Goal: Understand process/instructions: Learn how to perform a task or action

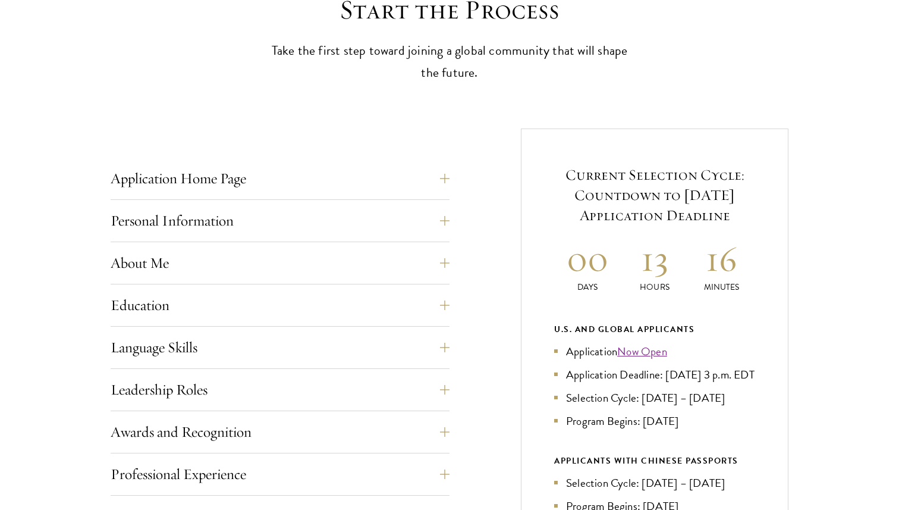
scroll to position [362, 0]
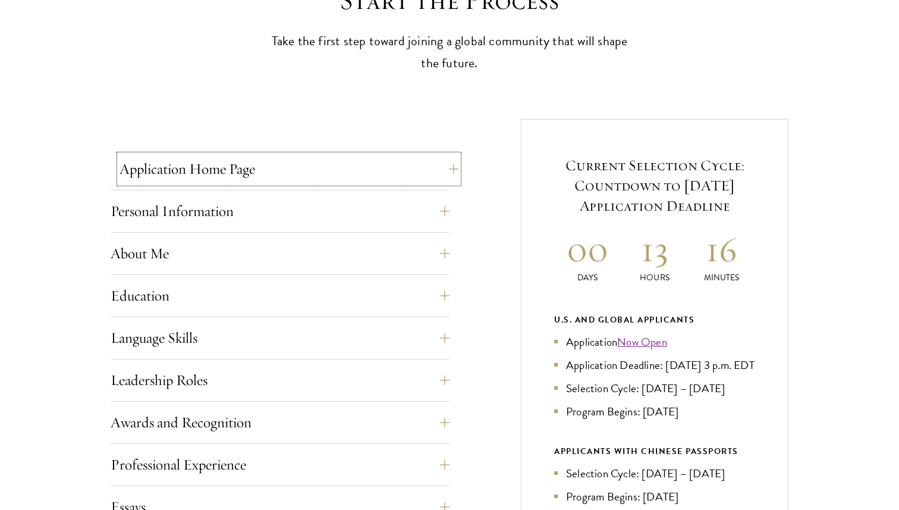
click at [259, 177] on button "Application Home Page" at bounding box center [289, 169] width 339 height 29
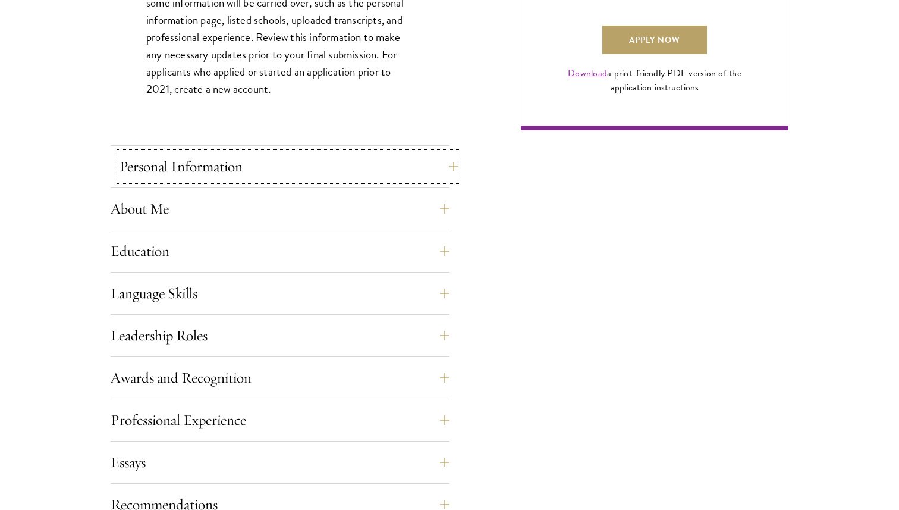
click at [247, 170] on button "Personal Information" at bounding box center [289, 166] width 339 height 29
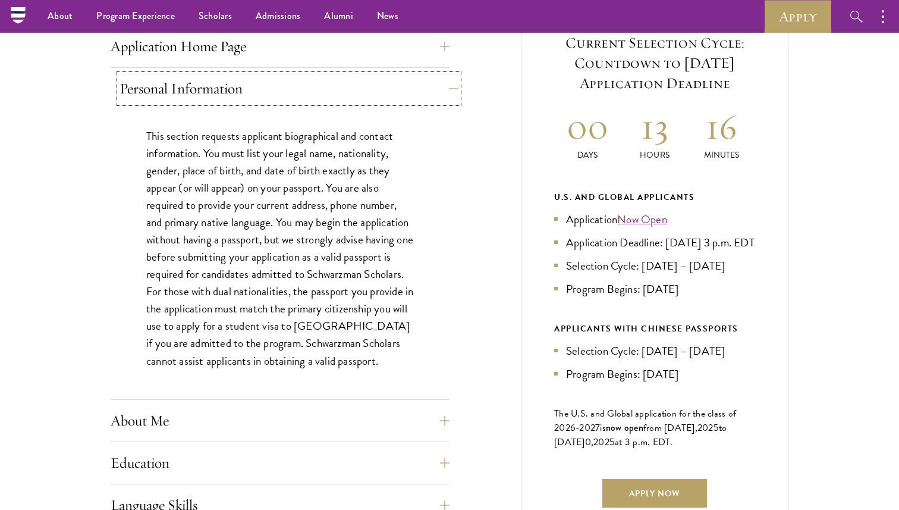
scroll to position [467, 0]
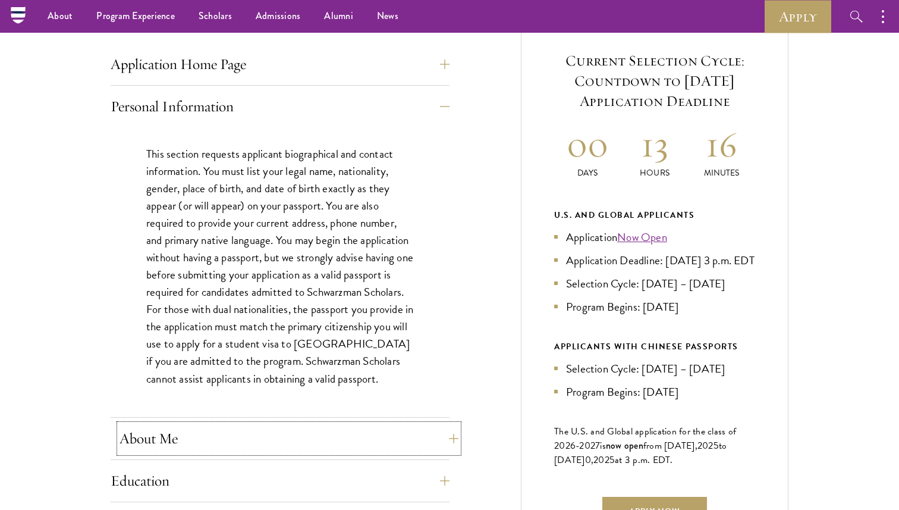
click at [184, 432] on button "About Me" at bounding box center [289, 438] width 339 height 29
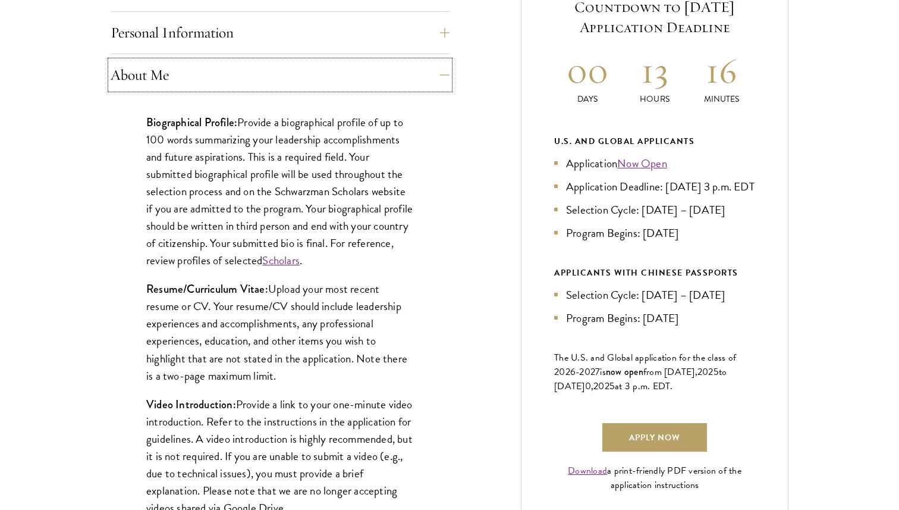
scroll to position [541, 0]
click at [236, 193] on p "Biographical Profile: Provide a biographical profile of up to 100 words summari…" at bounding box center [280, 191] width 268 height 156
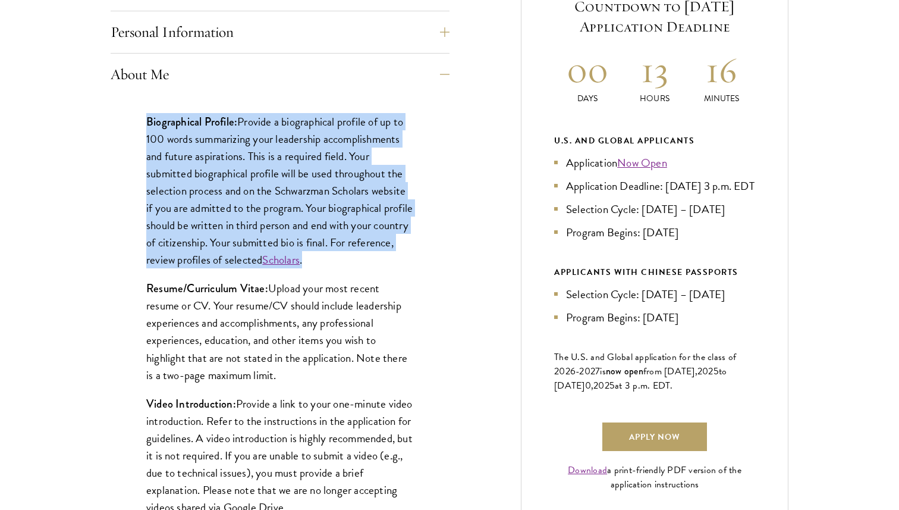
click at [236, 193] on p "Biographical Profile: Provide a biographical profile of up to 100 words summari…" at bounding box center [280, 191] width 268 height 156
click at [227, 220] on p "Biographical Profile: Provide a biographical profile of up to 100 words summari…" at bounding box center [280, 191] width 268 height 156
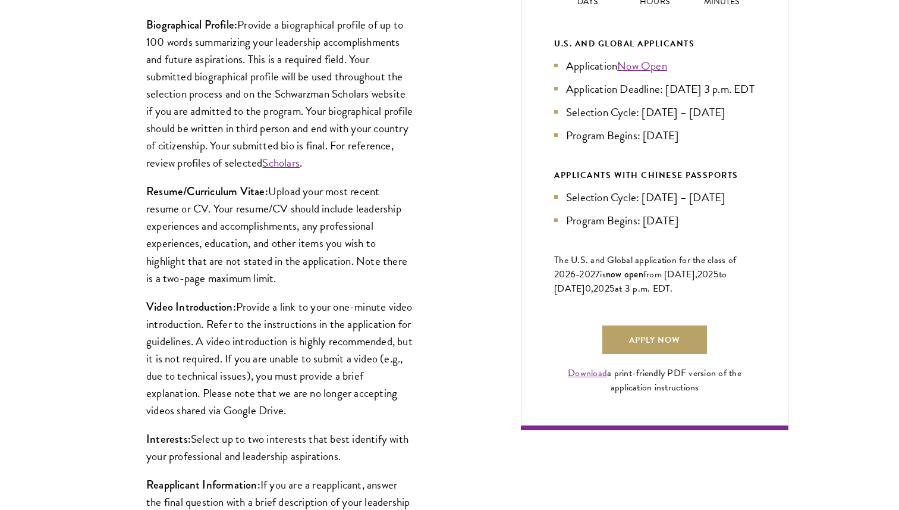
scroll to position [641, 0]
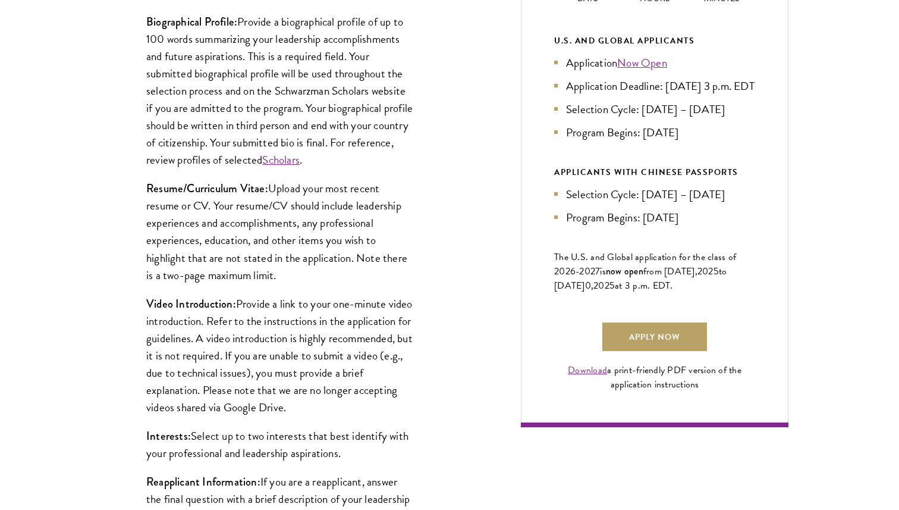
click at [227, 220] on p "Resume/Curriculum Vitae: Upload your most recent resume or CV. Your resume/CV s…" at bounding box center [280, 232] width 268 height 104
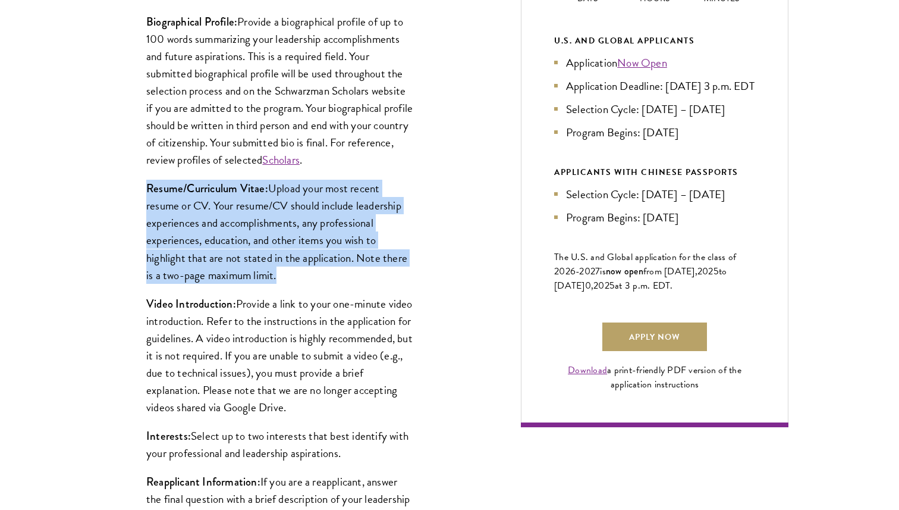
click at [206, 208] on p "Resume/Curriculum Vitae: Upload your most recent resume or CV. Your resume/CV s…" at bounding box center [280, 232] width 268 height 104
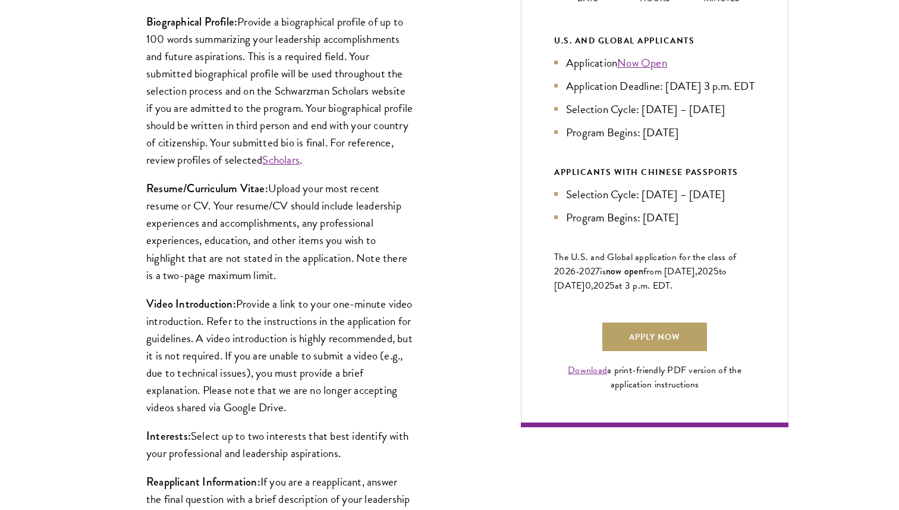
drag, startPoint x: 192, startPoint y: 206, endPoint x: 296, endPoint y: 264, distance: 118.5
click at [296, 264] on p "Resume/Curriculum Vitae: Upload your most recent resume or CV. Your resume/CV s…" at bounding box center [280, 232] width 268 height 104
click at [288, 276] on p "Resume/Curriculum Vitae: Upload your most recent resume or CV. Your resume/CV s…" at bounding box center [280, 232] width 268 height 104
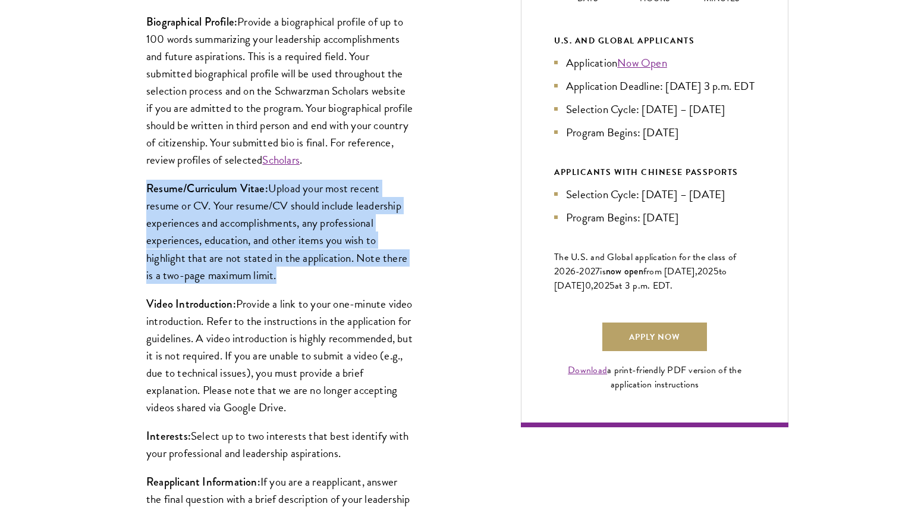
click at [288, 276] on p "Resume/Curriculum Vitae: Upload your most recent resume or CV. Your resume/CV s…" at bounding box center [280, 232] width 268 height 104
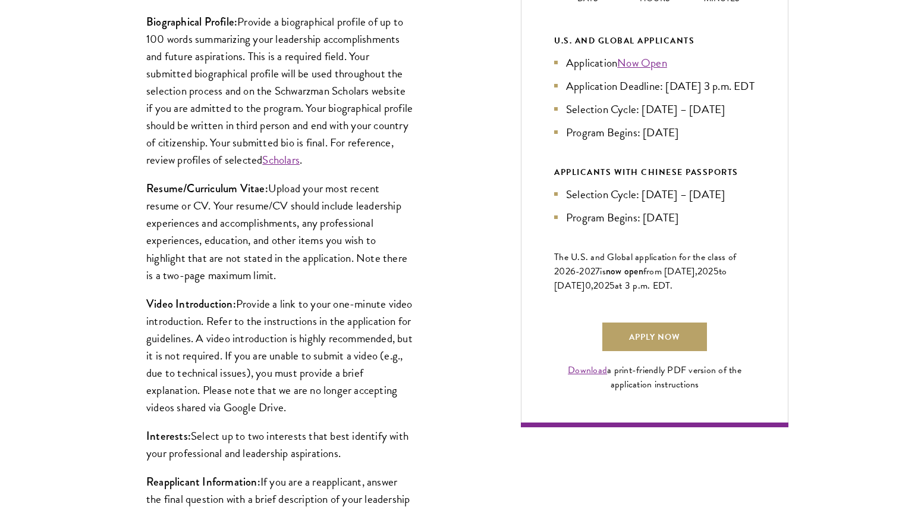
click at [288, 276] on p "Resume/Curriculum Vitae: Upload your most recent resume or CV. Your resume/CV s…" at bounding box center [280, 232] width 268 height 104
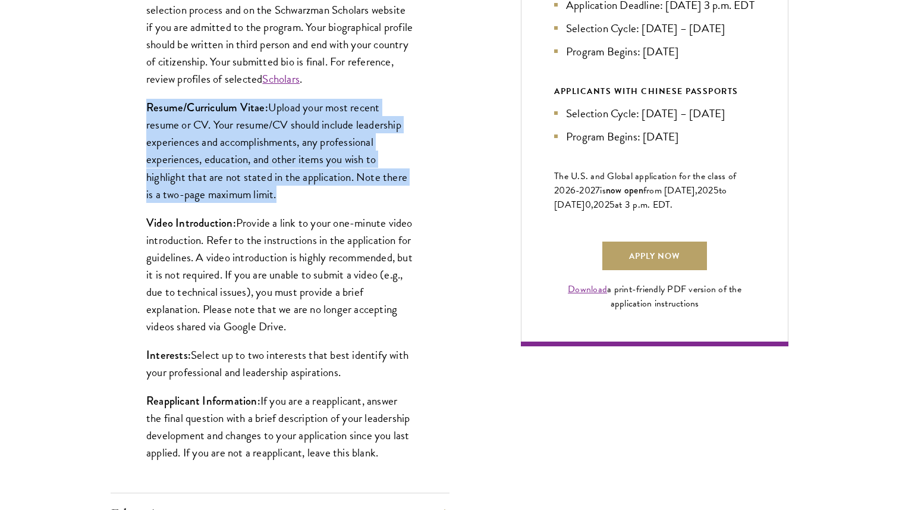
scroll to position [723, 0]
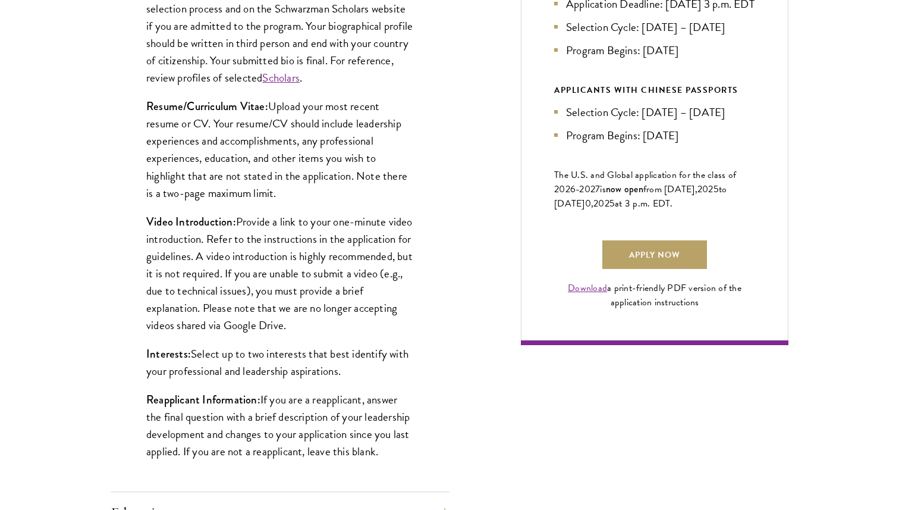
click at [309, 261] on p "Video Introduction: Provide a link to your one-minute video introduction. Refer…" at bounding box center [280, 273] width 268 height 121
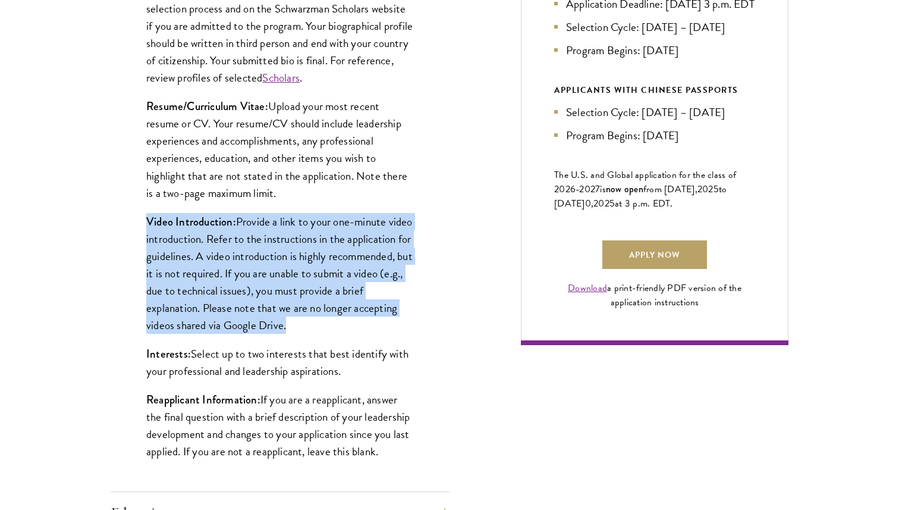
click at [293, 212] on div "Biographical Profile: Provide a biographical profile of up to 100 words summari…" at bounding box center [280, 201] width 339 height 577
drag, startPoint x: 293, startPoint y: 212, endPoint x: 377, endPoint y: 332, distance: 145.7
click at [377, 332] on div "Biographical Profile: Provide a biographical profile of up to 100 words summari…" at bounding box center [280, 201] width 339 height 577
click at [377, 332] on p "Video Introduction: Provide a link to your one-minute video introduction. Refer…" at bounding box center [280, 273] width 268 height 121
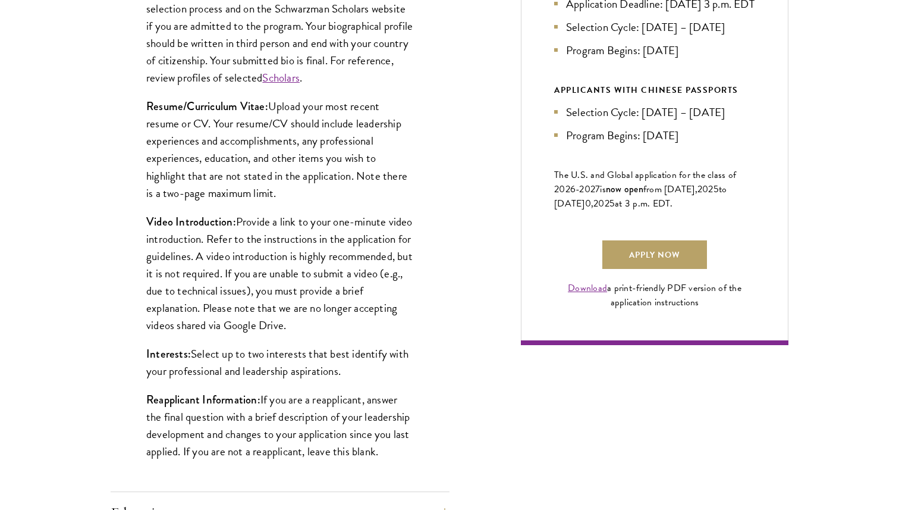
click at [377, 332] on p "Video Introduction: Provide a link to your one-minute video introduction. Refer…" at bounding box center [280, 273] width 268 height 121
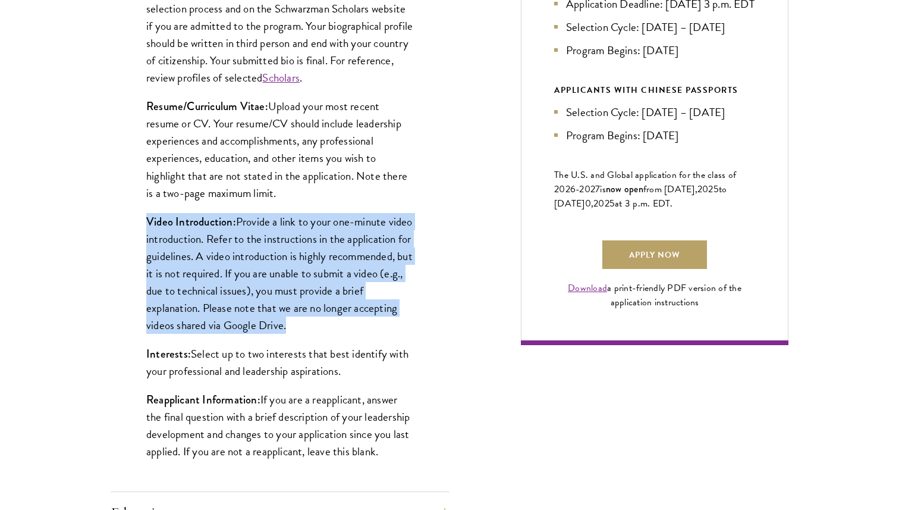
click at [377, 332] on p "Video Introduction: Provide a link to your one-minute video introduction. Refer…" at bounding box center [280, 273] width 268 height 121
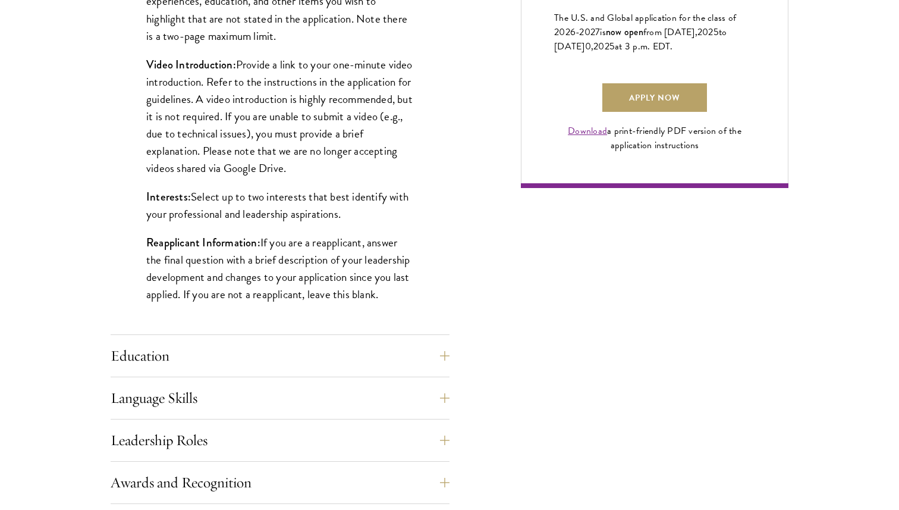
scroll to position [882, 0]
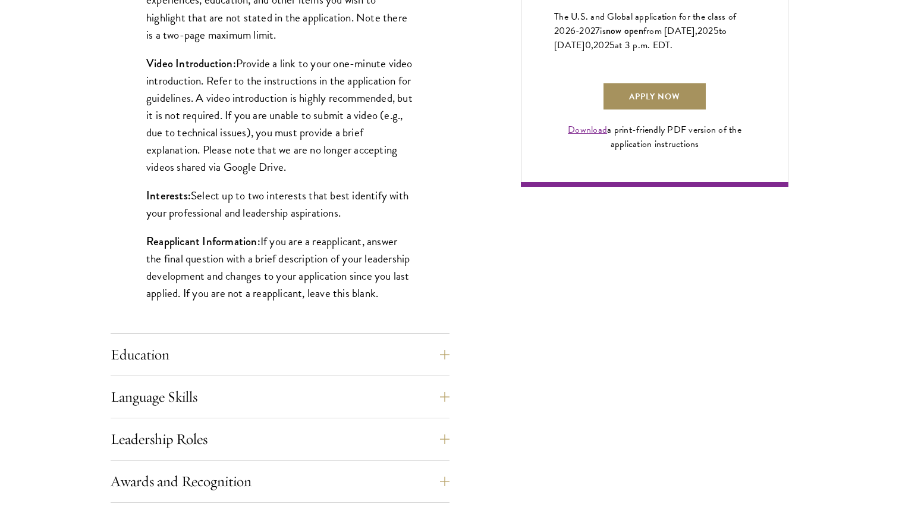
click at [644, 111] on link "Apply Now" at bounding box center [655, 96] width 105 height 29
